Goal: Transaction & Acquisition: Purchase product/service

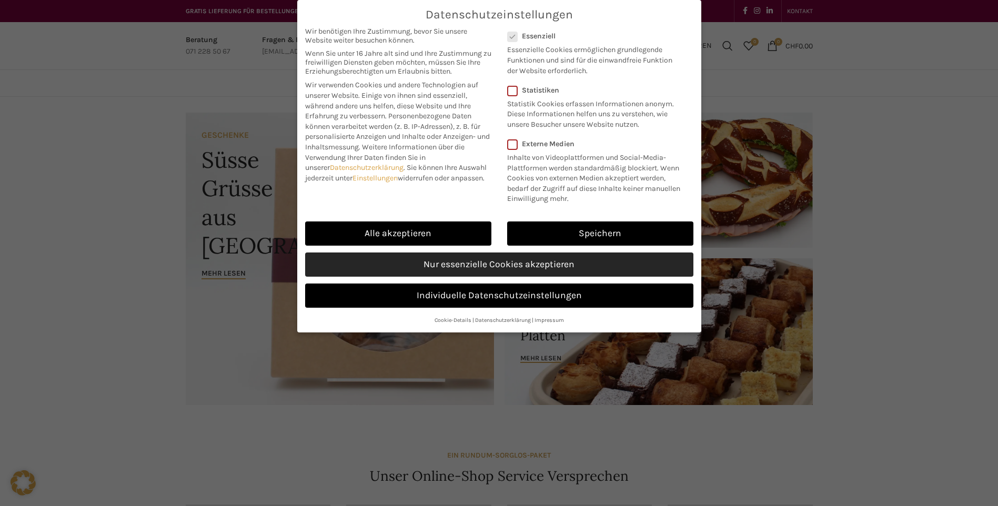
click at [469, 268] on link "Nur essenzielle Cookies akzeptieren" at bounding box center [499, 265] width 388 height 24
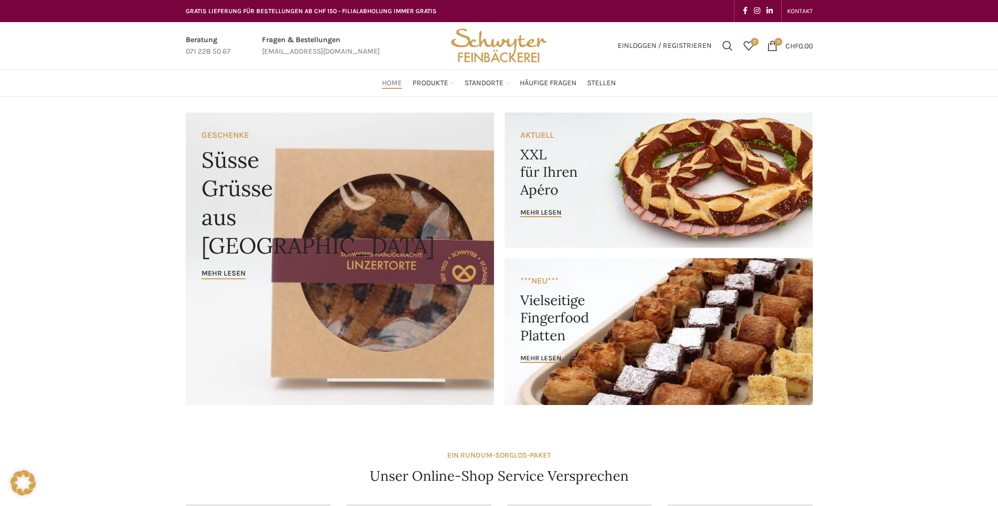
click at [665, 355] on link "Banner link" at bounding box center [658, 331] width 308 height 147
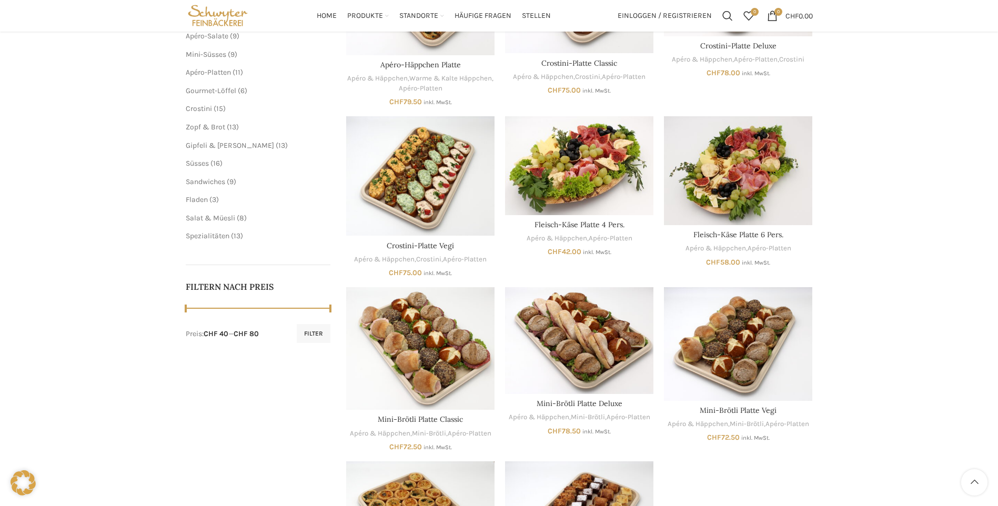
scroll to position [53, 0]
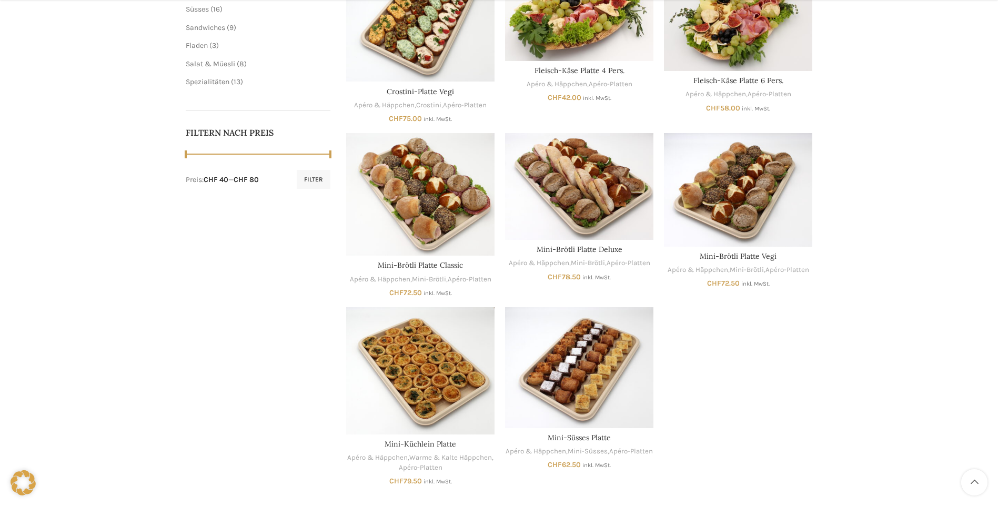
scroll to position [473, 0]
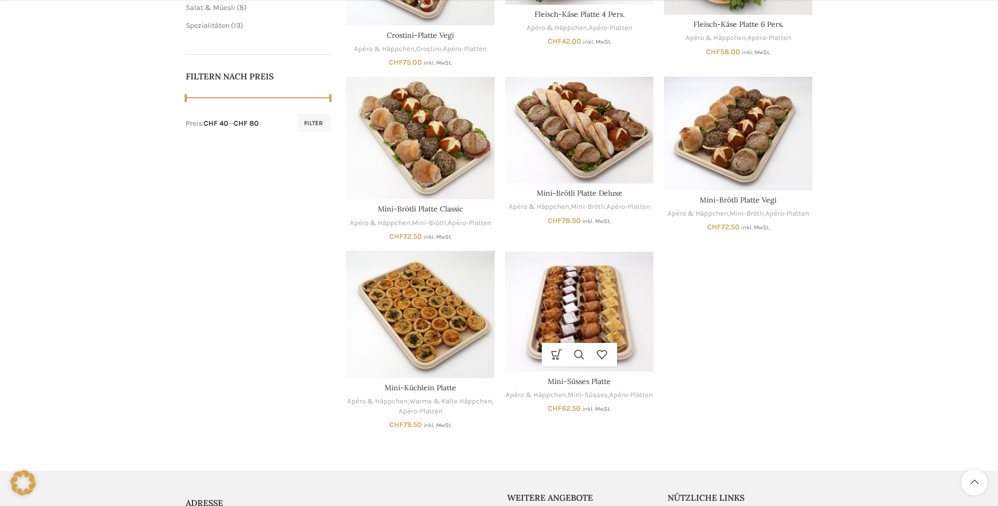
click at [609, 308] on img "Mini-Süsses Platte" at bounding box center [579, 311] width 148 height 121
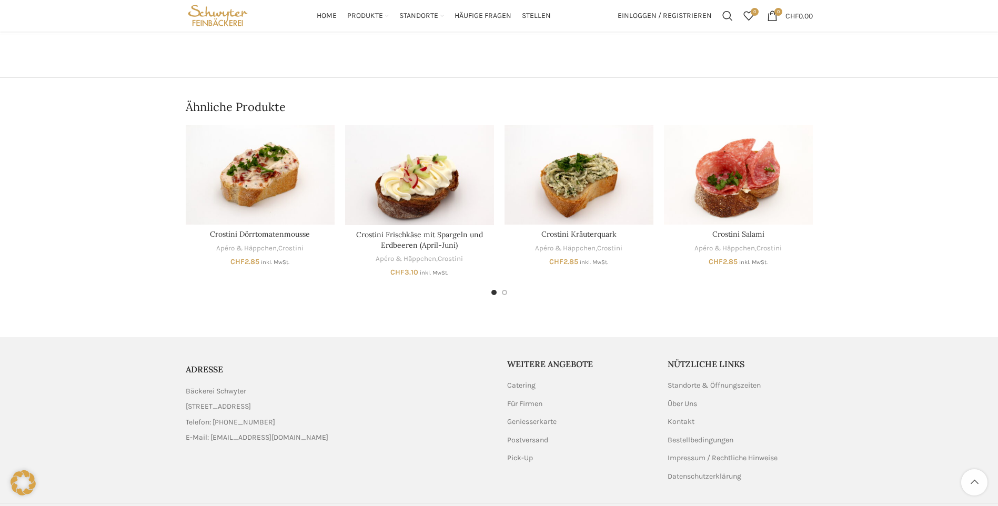
scroll to position [581, 0]
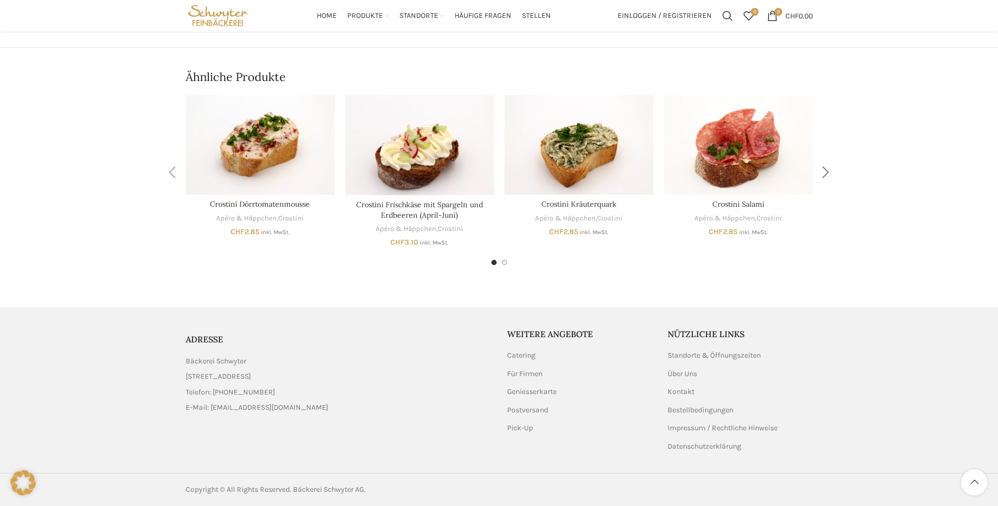
click at [824, 173] on div "Next slide" at bounding box center [826, 172] width 26 height 26
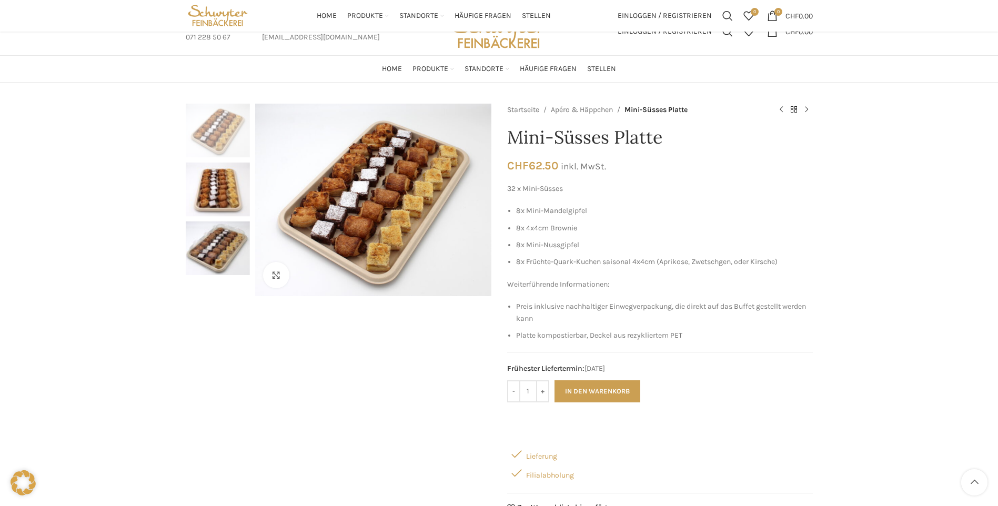
scroll to position [0, 0]
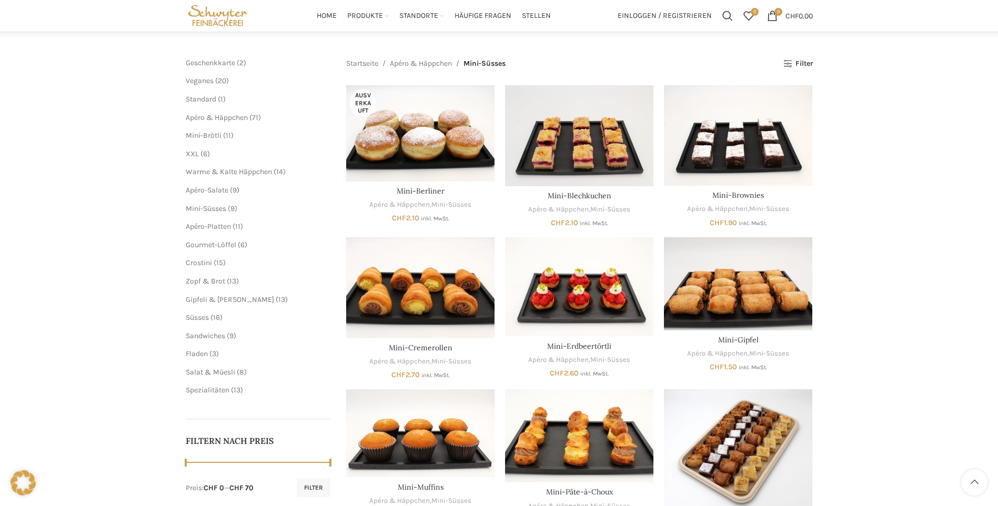
scroll to position [105, 0]
